Goal: Information Seeking & Learning: Learn about a topic

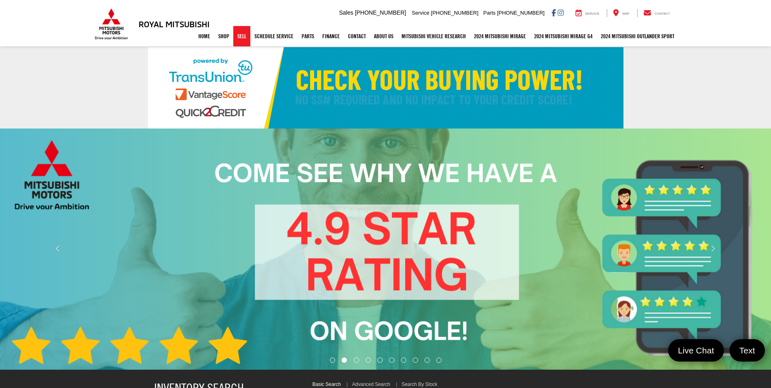
select select "Mitsubishi"
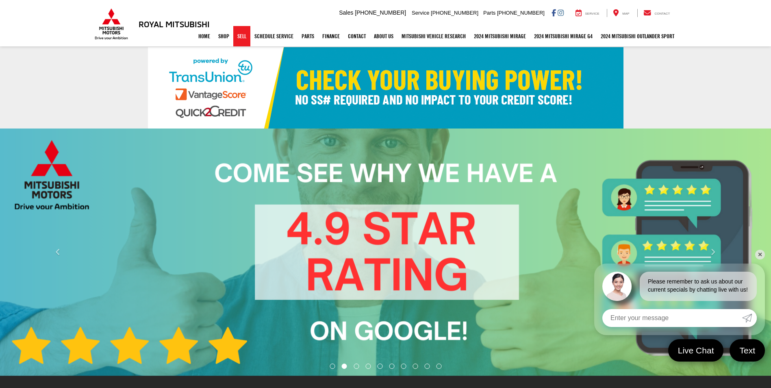
drag, startPoint x: 0, startPoint y: 0, endPoint x: 236, endPoint y: 37, distance: 239.0
click at [236, 37] on link "Sell" at bounding box center [241, 36] width 17 height 20
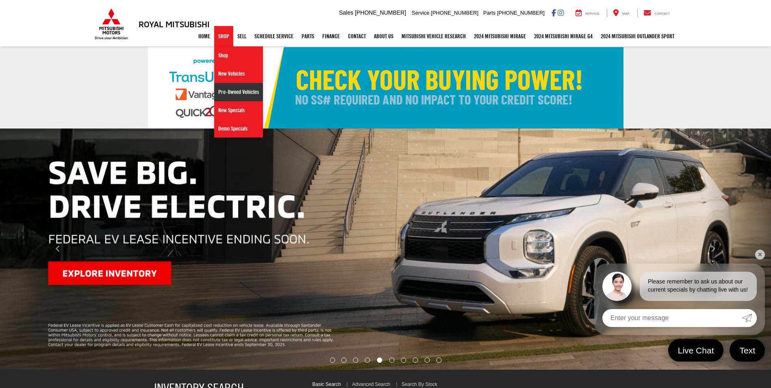
click at [224, 93] on link "Pre-Owned Vehicles" at bounding box center [238, 92] width 49 height 18
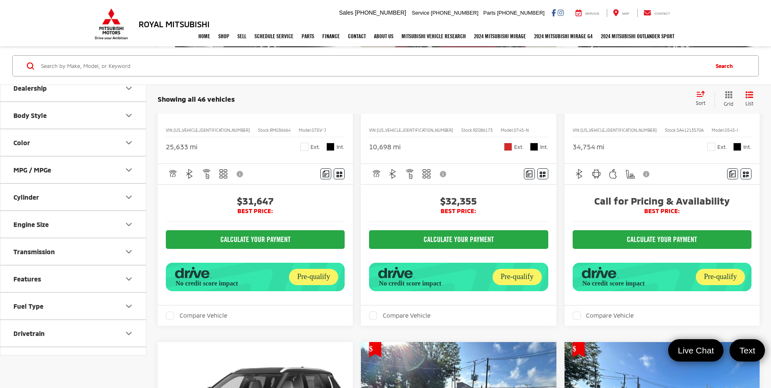
scroll to position [172, 0]
click at [33, 310] on div "Fuel Type" at bounding box center [28, 308] width 30 height 8
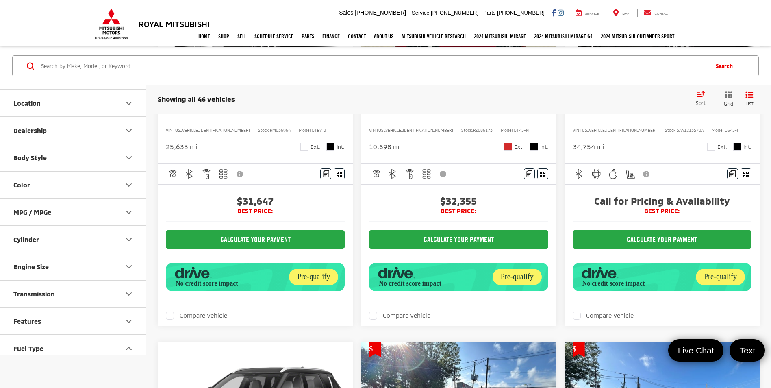
scroll to position [124, 0]
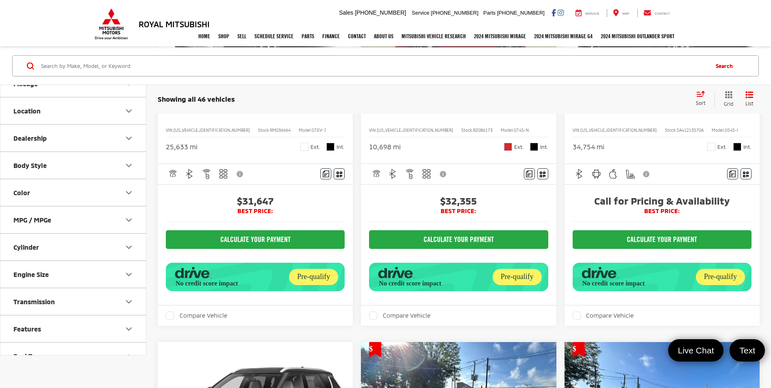
click at [28, 166] on div "Body Style" at bounding box center [29, 165] width 33 height 8
click at [39, 225] on label "4D SuperCrew (1)" at bounding box center [38, 225] width 57 height 13
click at [11, 344] on input "4D SuperCrew (1)" at bounding box center [10, 344] width 0 height 0
checkbox input "true"
